Goal: Task Accomplishment & Management: Use online tool/utility

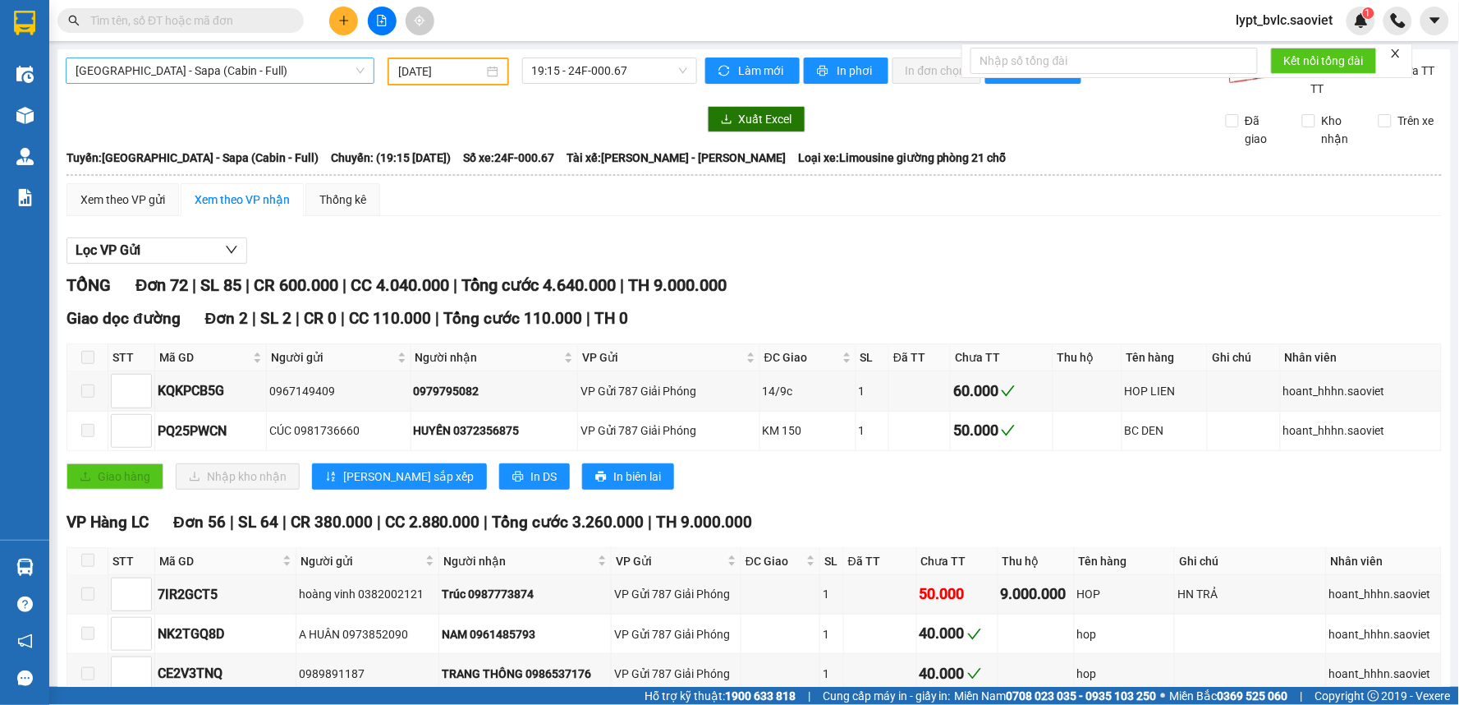
click at [177, 69] on span "[GEOGRAPHIC_DATA] - Sapa (Cabin - Full)" at bounding box center [220, 70] width 289 height 25
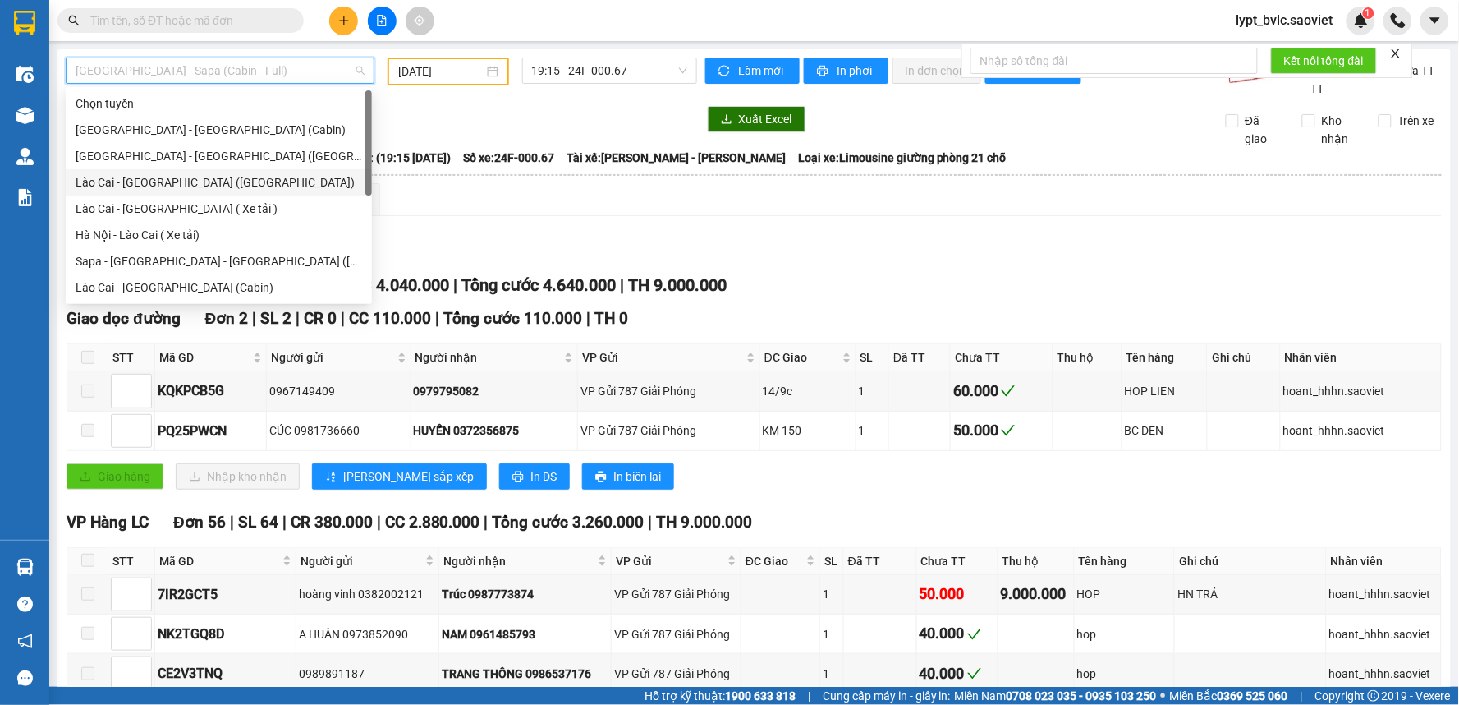
click at [179, 177] on div "Lào Cai - [GEOGRAPHIC_DATA] ([GEOGRAPHIC_DATA])" at bounding box center [219, 182] width 287 height 18
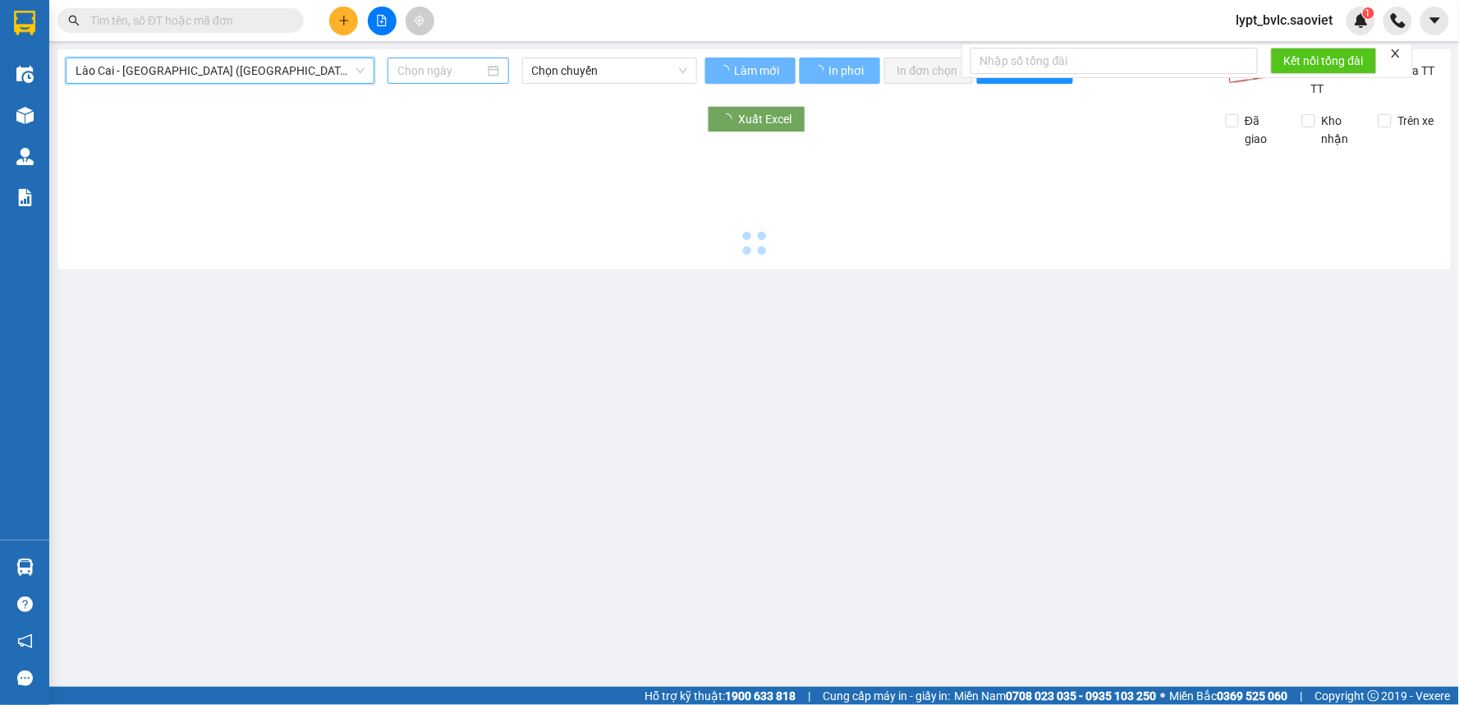
click at [438, 67] on input at bounding box center [441, 71] width 86 height 18
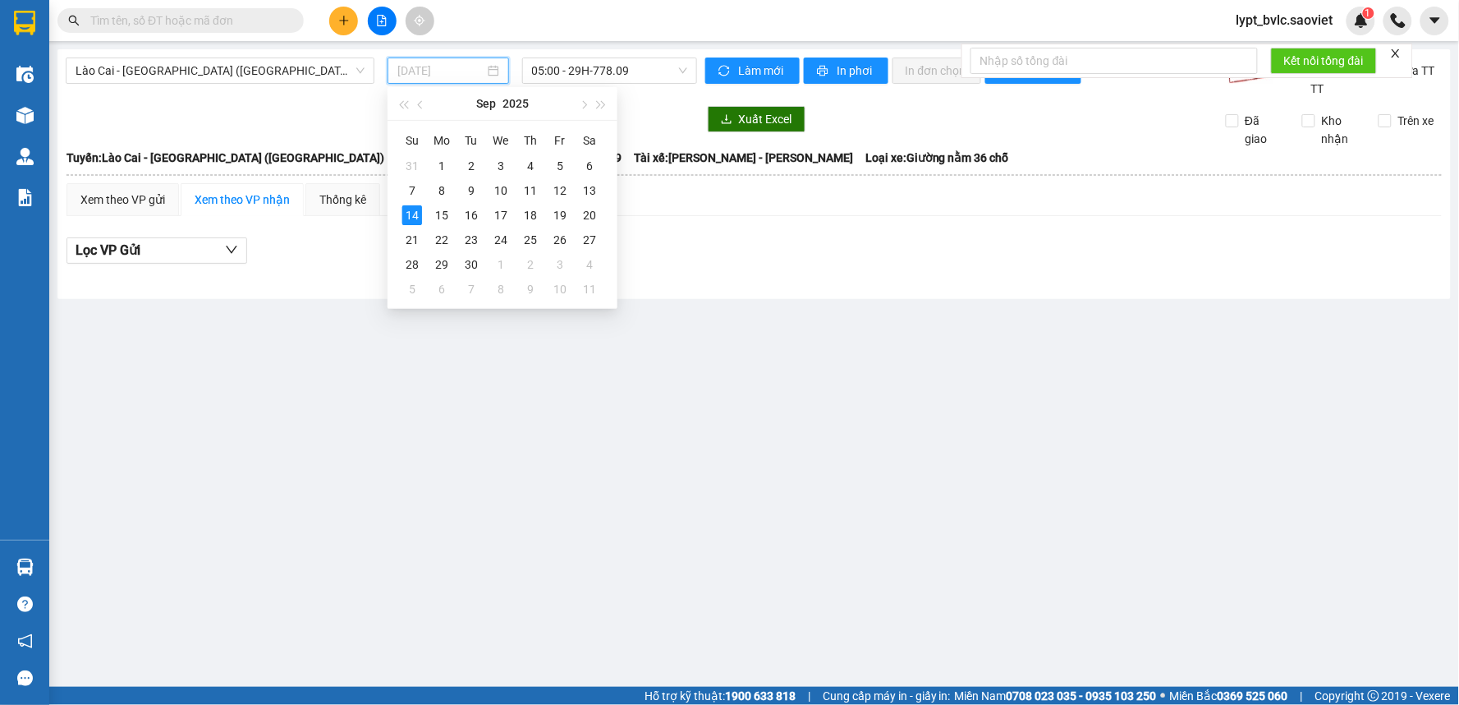
drag, startPoint x: 586, startPoint y: 199, endPoint x: 611, endPoint y: 126, distance: 76.6
click at [586, 198] on div "13" at bounding box center [590, 191] width 20 height 20
type input "[DATE]"
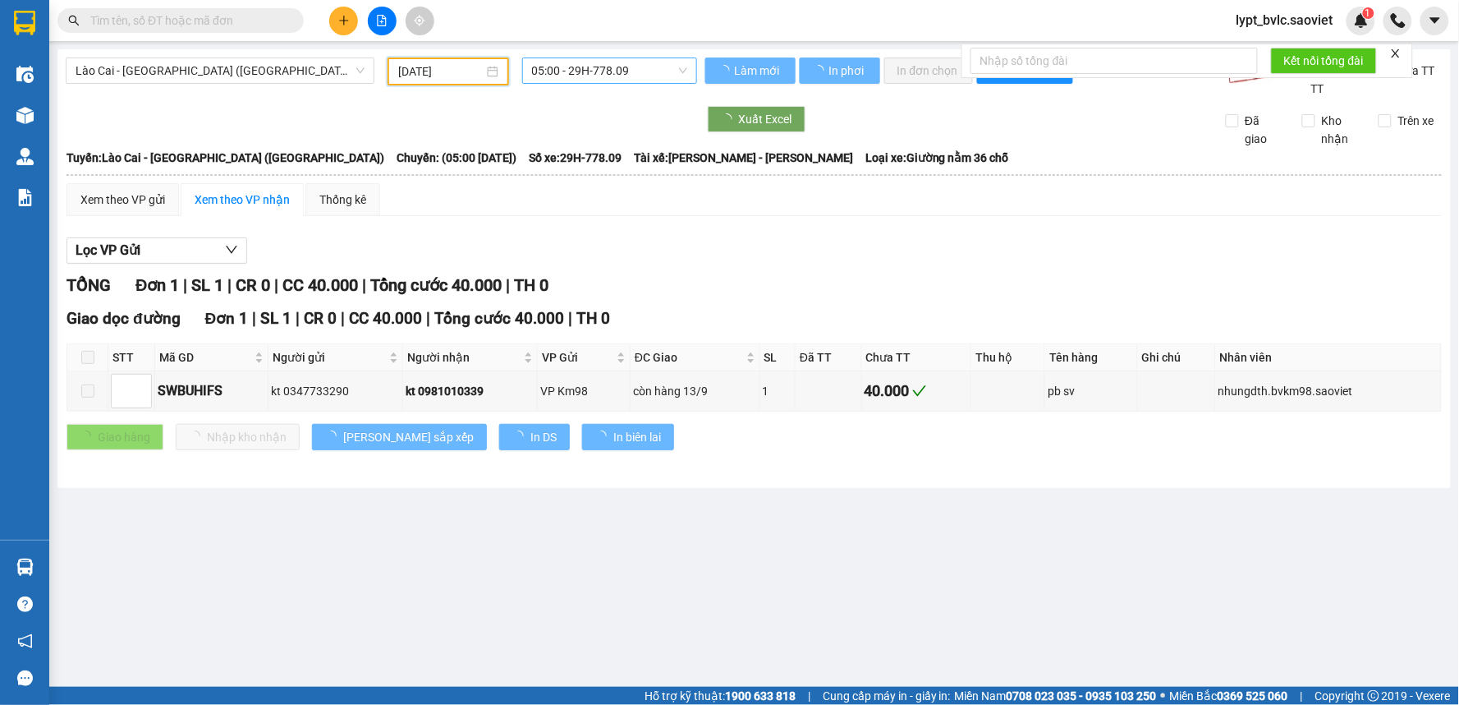
click at [627, 69] on span "05:00 - 29H-778.09" at bounding box center [609, 70] width 155 height 25
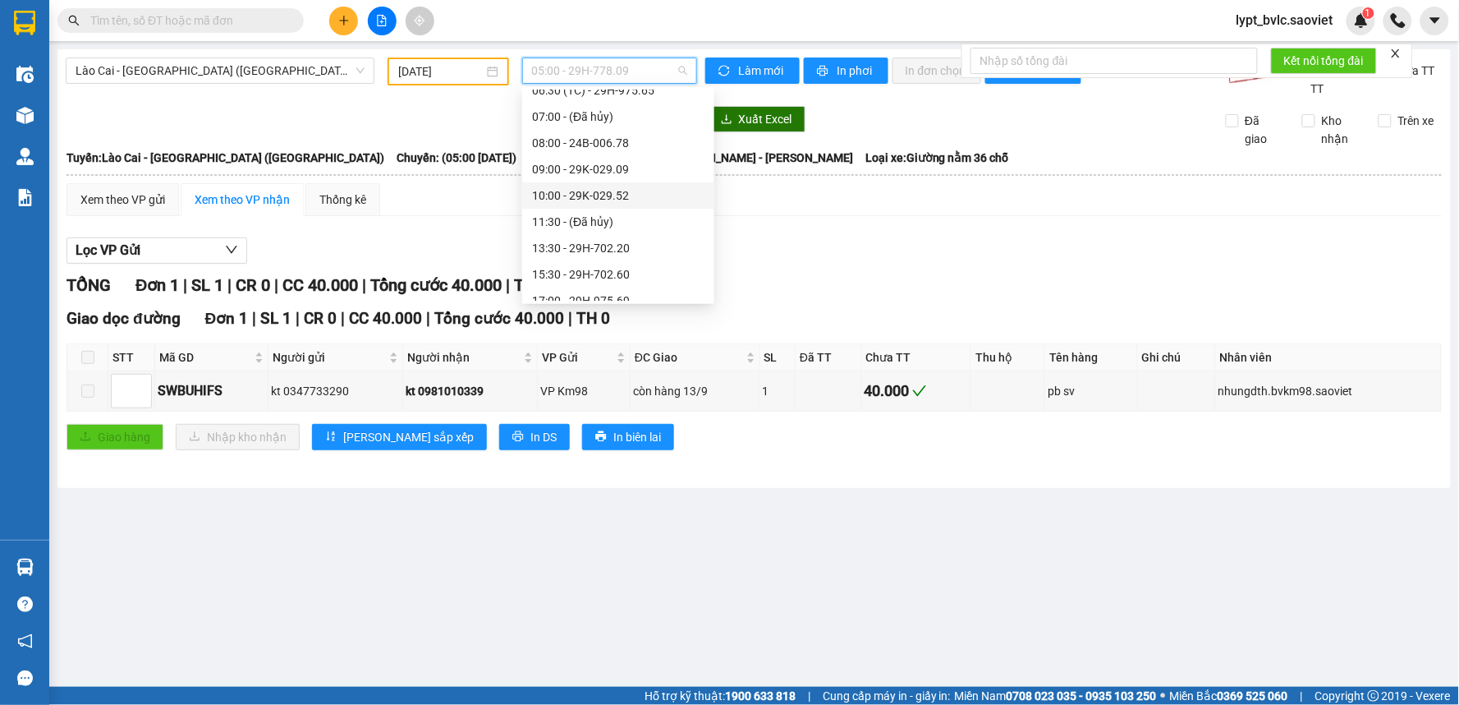
scroll to position [184, 0]
click at [609, 105] on div "09:00 - 29K-029.09" at bounding box center [618, 103] width 172 height 18
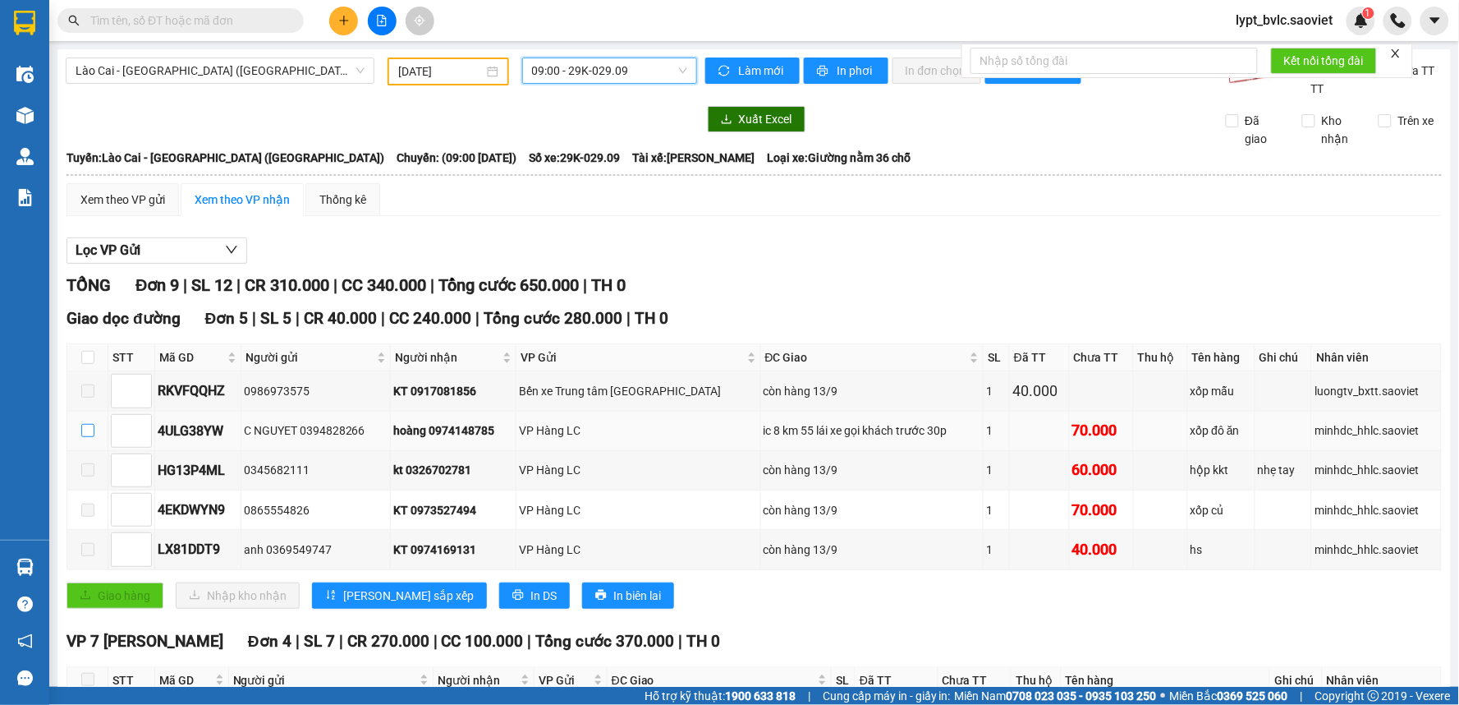
click at [87, 430] on input "checkbox" at bounding box center [87, 430] width 13 height 13
checkbox input "true"
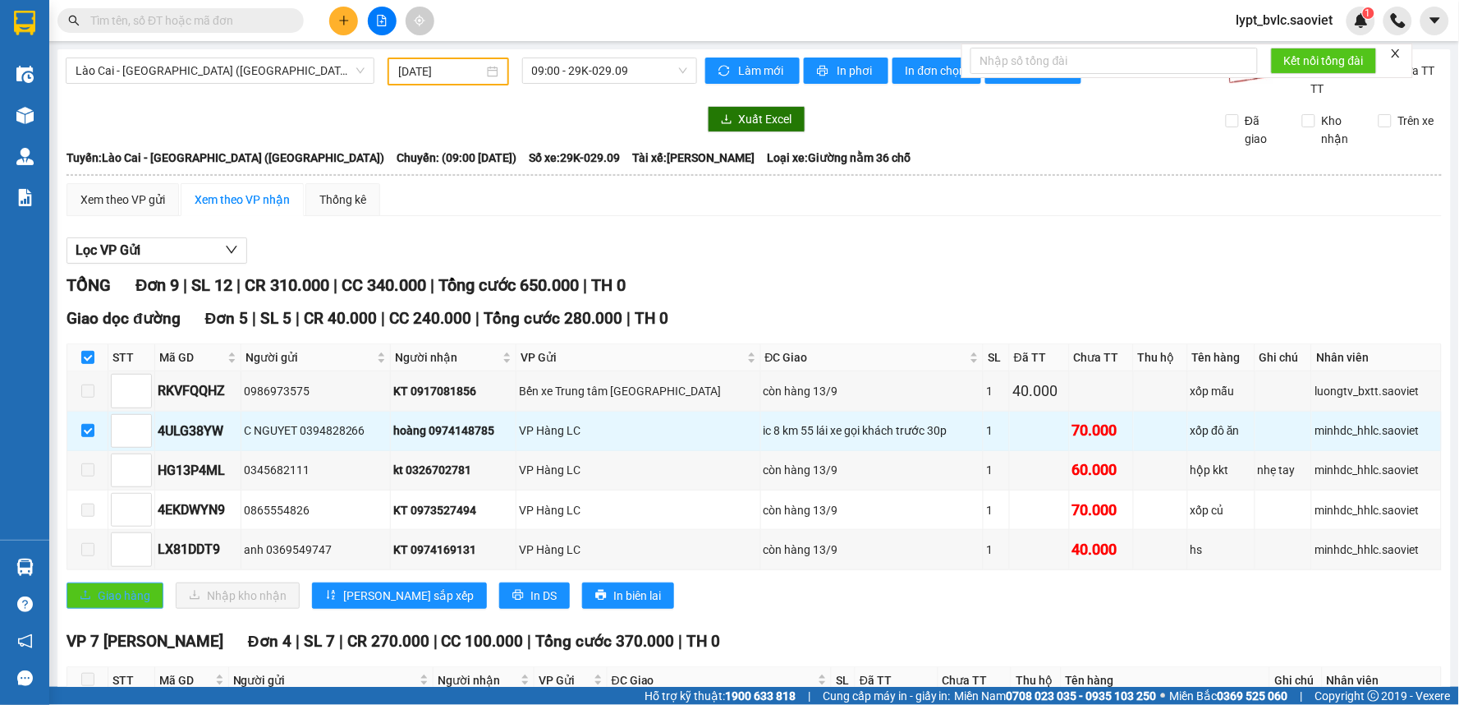
click at [113, 595] on span "Giao hàng" at bounding box center [124, 595] width 53 height 18
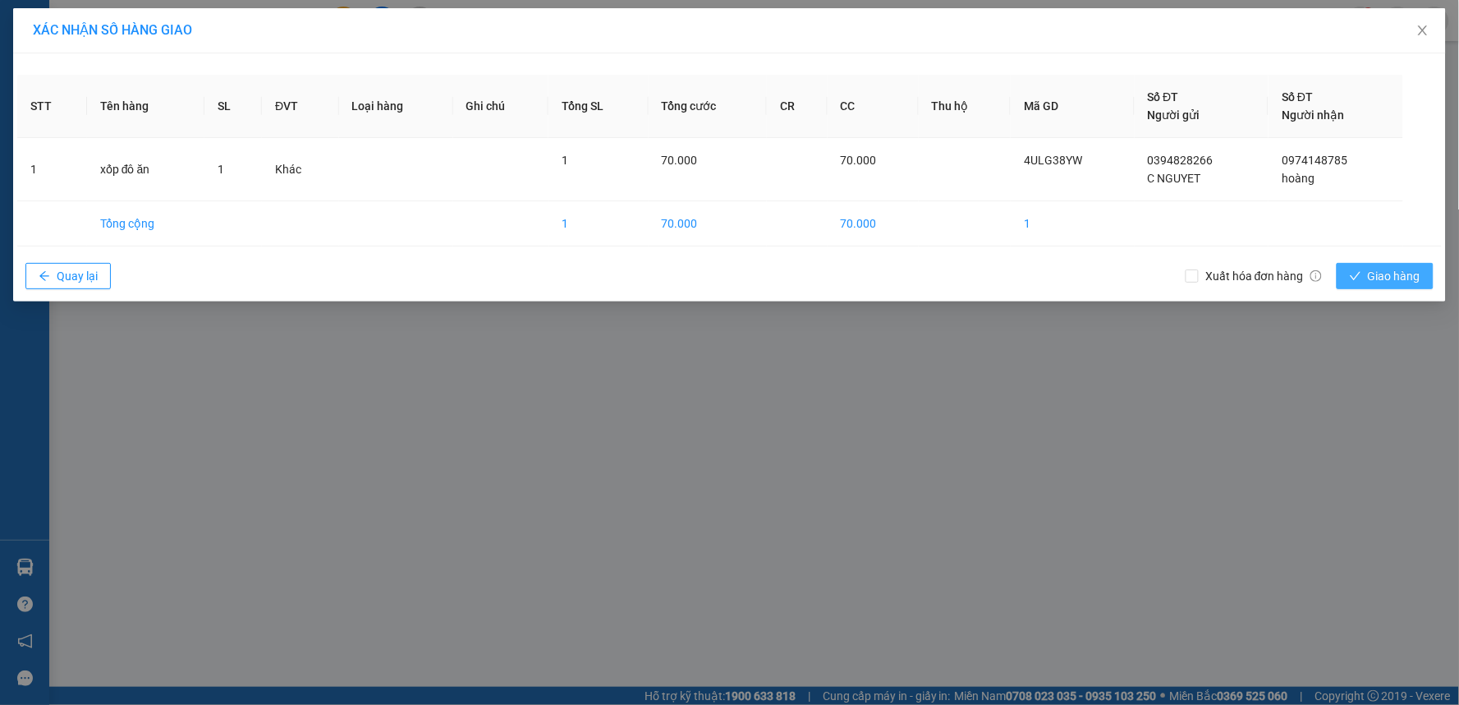
click at [1369, 271] on span "Giao hàng" at bounding box center [1394, 276] width 53 height 18
